Goal: Complete application form: Complete application form

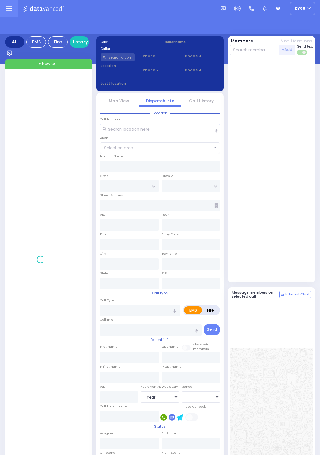
select select "Year"
select select "[DEMOGRAPHIC_DATA]"
select select "Year"
select select "[DEMOGRAPHIC_DATA]"
select select "Year"
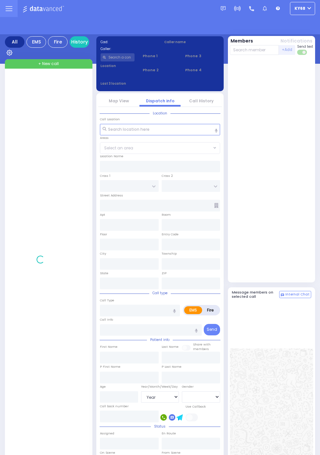
select select "[DEMOGRAPHIC_DATA]"
select select "Year"
select select "[DEMOGRAPHIC_DATA]"
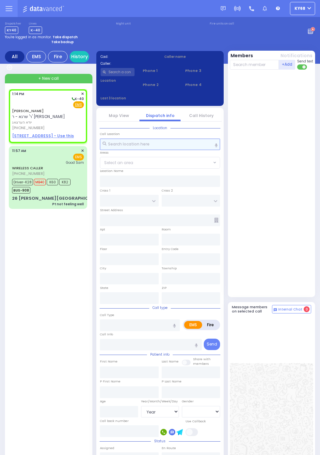
select select
radio input "true"
type input "YIDA"
type input "HERTZOG"
select select
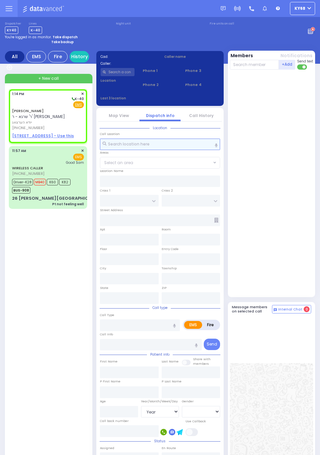
select select
type input "13:14"
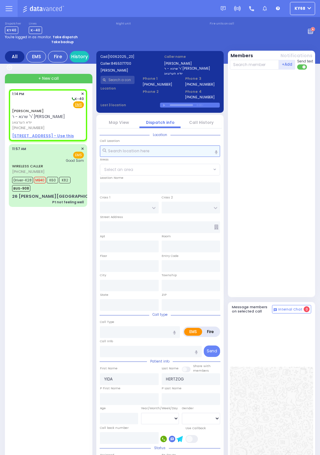
select select
radio input "true"
select select
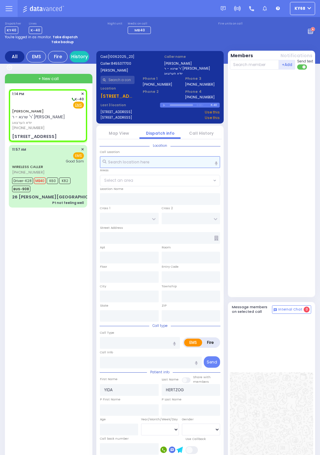
select select
radio input "true"
select select
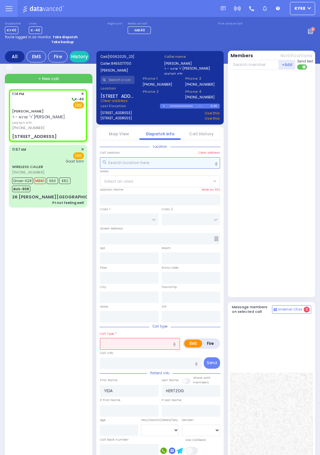
type input "LUBLIN WAY"
type input "RIMENEV COURT"
type input "6 LUBLIN WAY"
type input "201"
type input "Monroe"
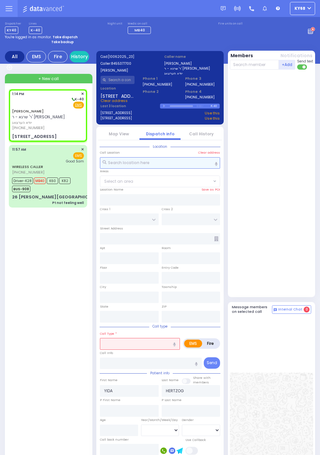
type input "New York"
type input "10950"
select select "SECTION 1"
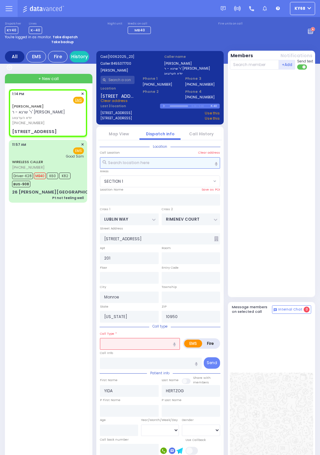
select select
radio input "true"
select select
select select "SECTION 1"
select select
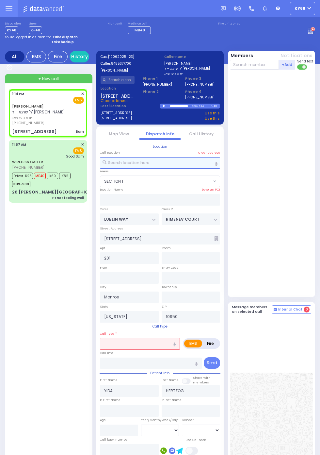
type input "Burn"
radio input "true"
select select
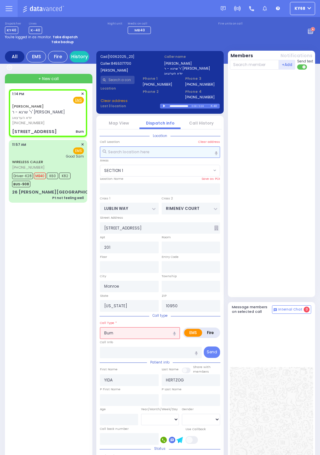
select select "SECTION 1"
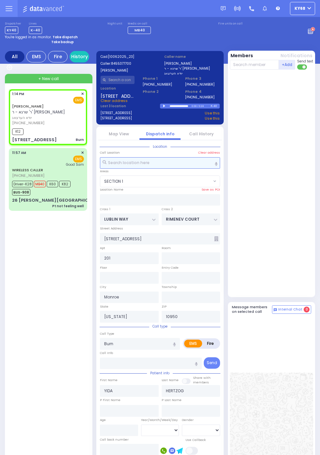
select select
radio input "true"
select select
type input "13:15"
select select "SECTION 1"
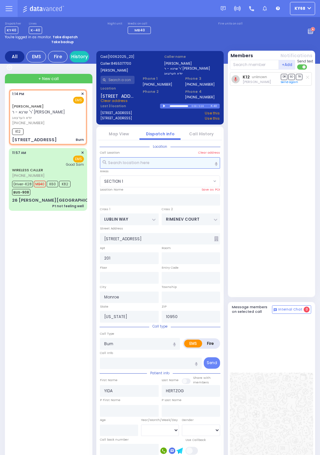
select select
radio input "true"
select select
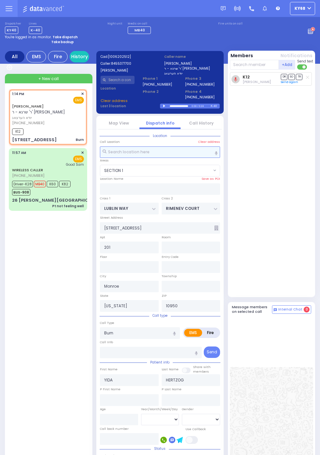
select select "SECTION 1"
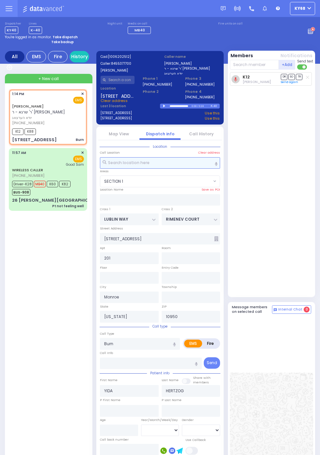
select select
radio input "true"
select select
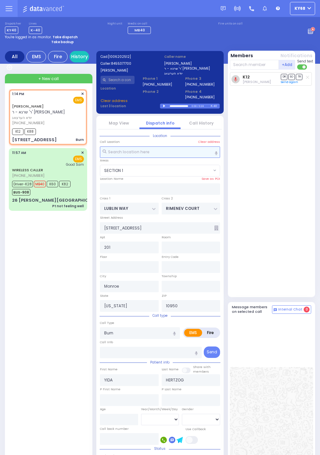
select select "SECTION 1"
